Goal: Find specific page/section: Find specific page/section

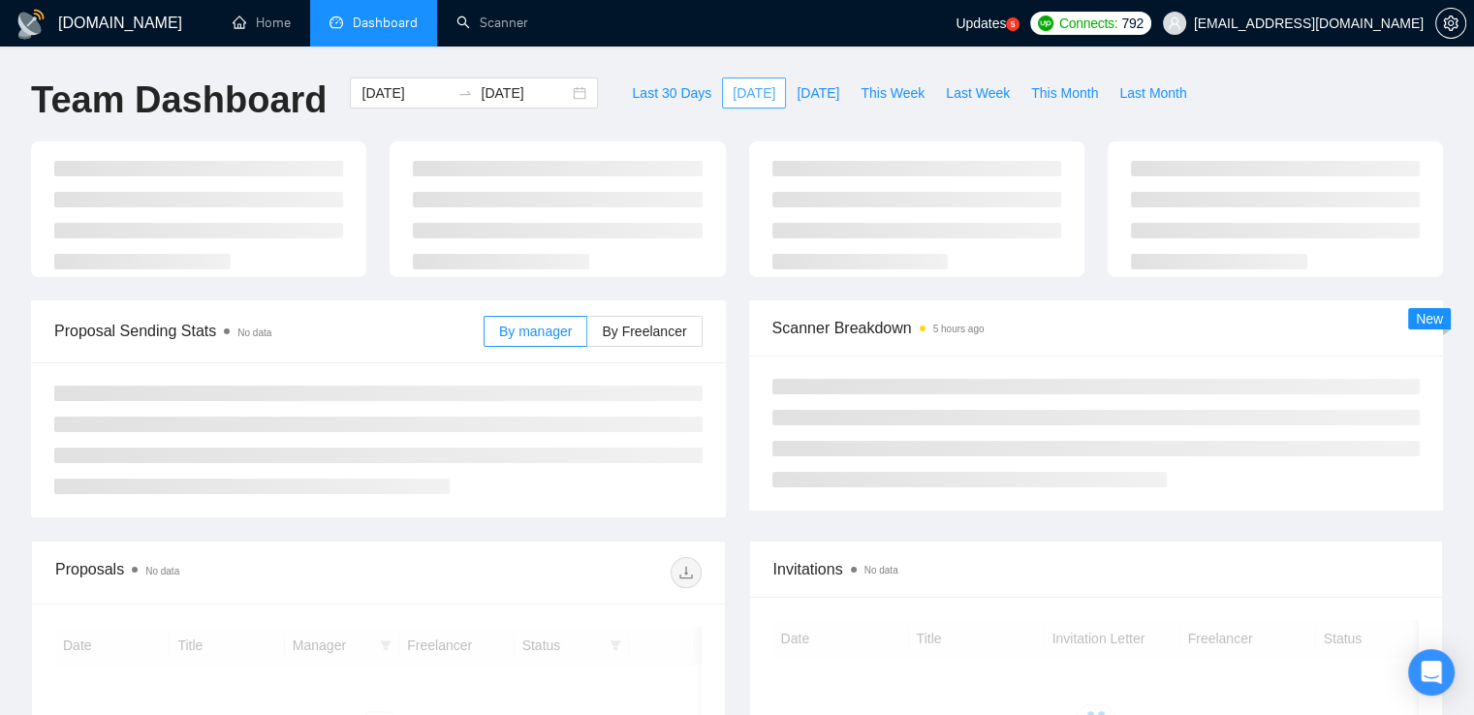
click at [736, 95] on span "Today" at bounding box center [754, 92] width 43 height 21
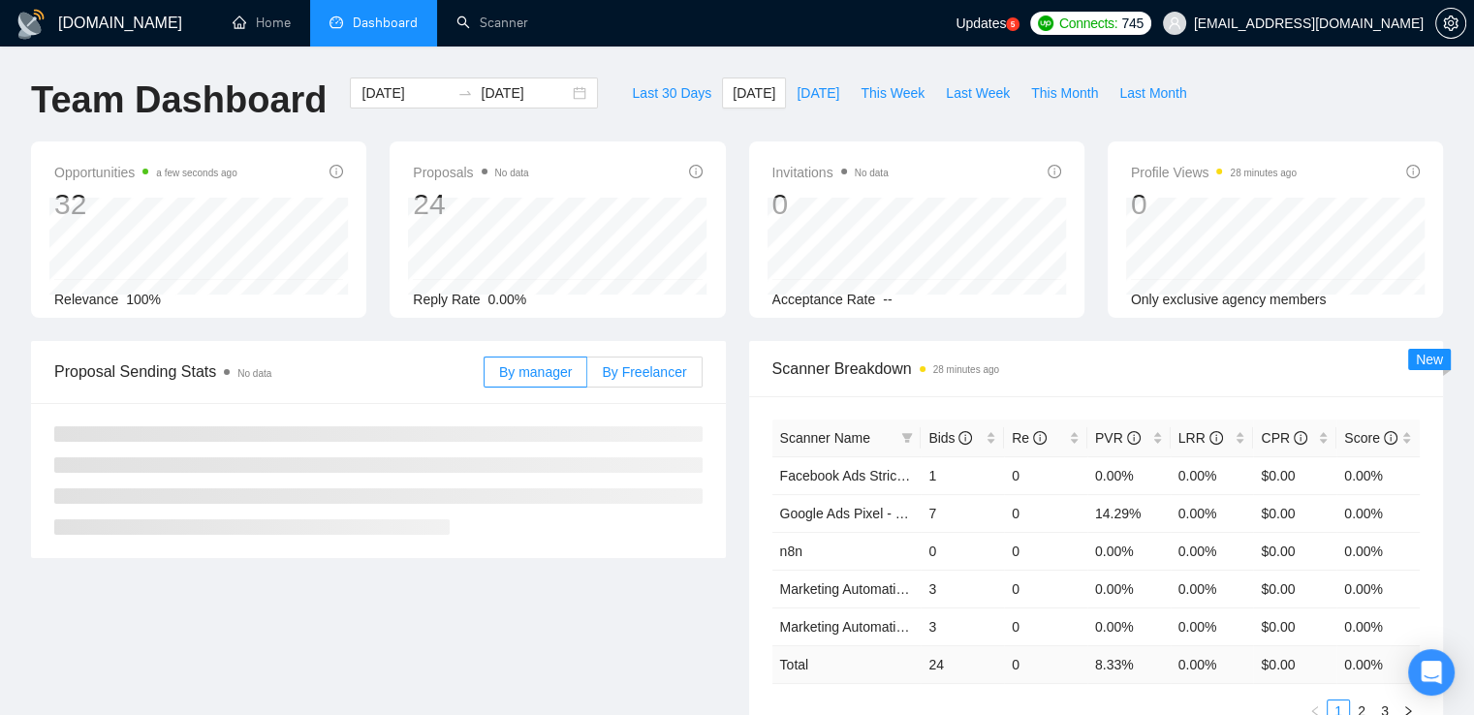
click at [659, 373] on span "By Freelancer" at bounding box center [644, 372] width 84 height 16
click at [587, 377] on input "By Freelancer" at bounding box center [587, 377] width 0 height 0
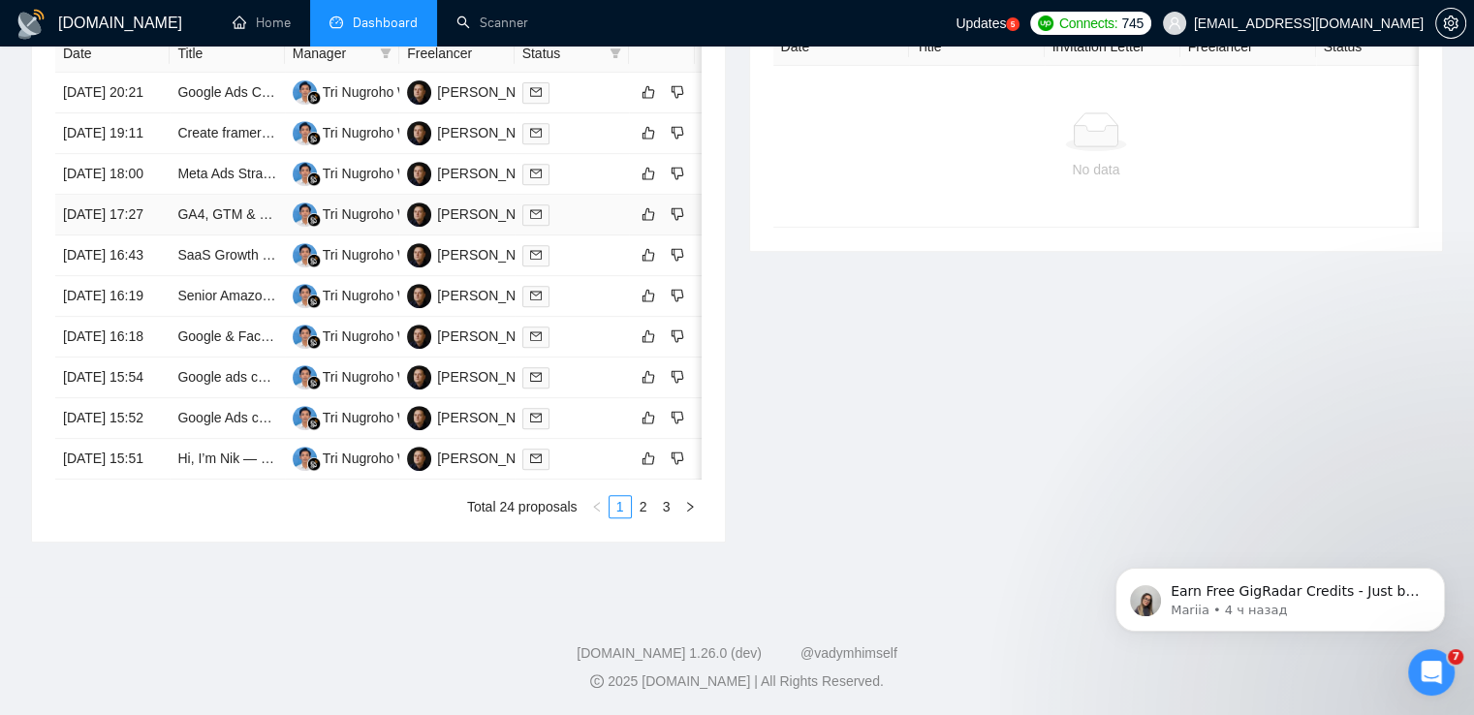
scroll to position [1015, 0]
click at [643, 505] on link "2" at bounding box center [643, 506] width 21 height 21
